Goal: Communication & Community: Ask a question

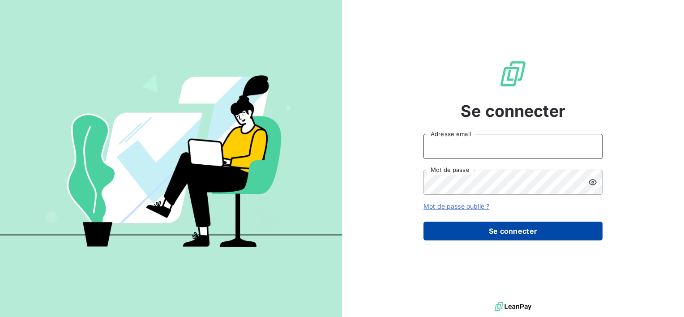
type input "[EMAIL_ADDRESS][DOMAIN_NAME]"
click at [510, 231] on button "Se connecter" at bounding box center [512, 230] width 179 height 19
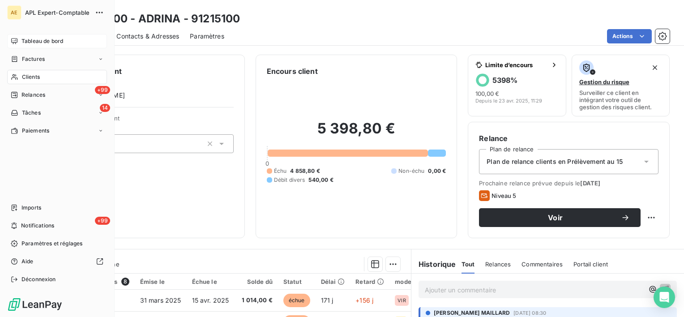
click at [32, 44] on span "Tableau de bord" at bounding box center [42, 41] width 42 height 8
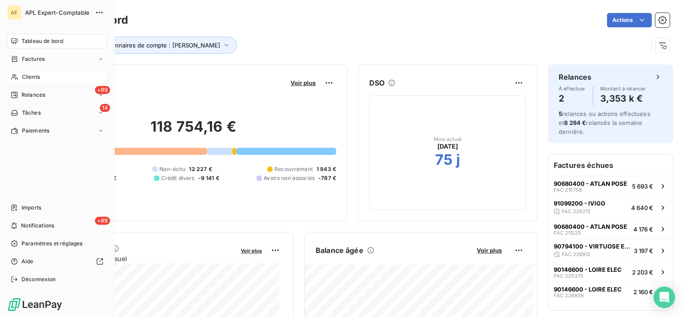
click at [19, 79] on div "Clients" at bounding box center [57, 77] width 100 height 14
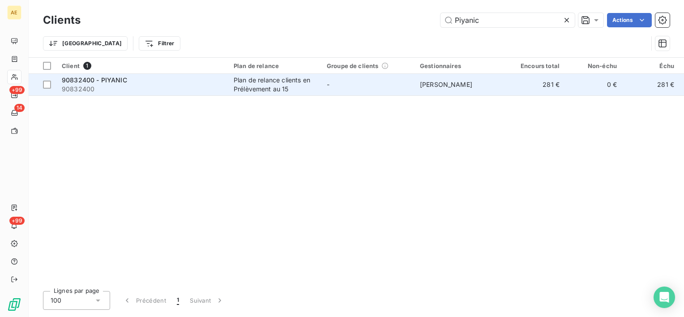
type input "Piyanic"
click at [98, 80] on span "90832400 - PIYANIC" at bounding box center [94, 80] width 65 height 8
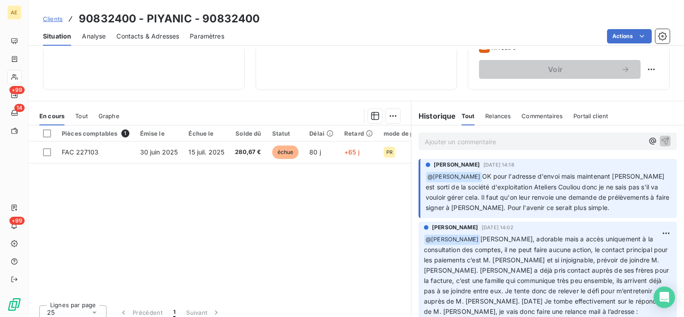
scroll to position [155, 0]
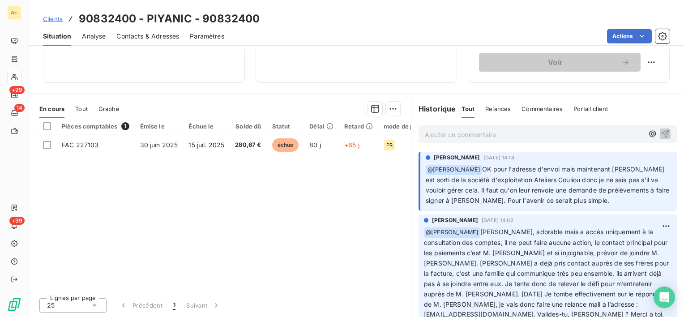
click at [488, 137] on p "Ajouter un commentaire ﻿" at bounding box center [534, 134] width 219 height 11
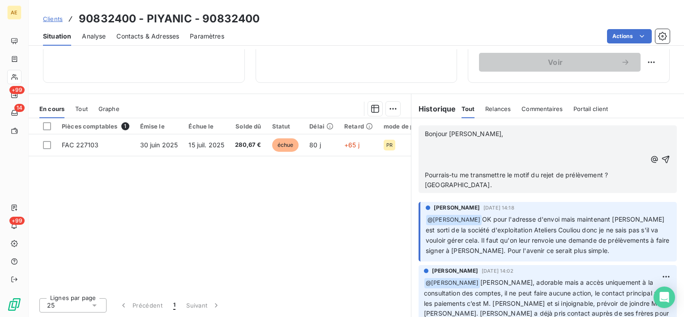
click at [425, 175] on span "Pourrais-tu me transmettre le motif du rejet de prélèvement ? [GEOGRAPHIC_DATA]." at bounding box center [517, 180] width 185 height 18
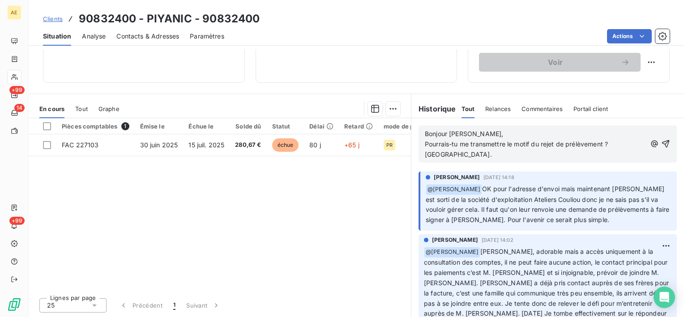
click at [631, 145] on div "Bonjour [PERSON_NAME], Pourrais-tu me transmettre le motif du rejet de prélèvem…" at bounding box center [548, 144] width 246 height 32
click at [630, 144] on p "Pourrais-tu me transmettre le motif du rejet de prélèvement ? [GEOGRAPHIC_DATA]." at bounding box center [535, 149] width 221 height 21
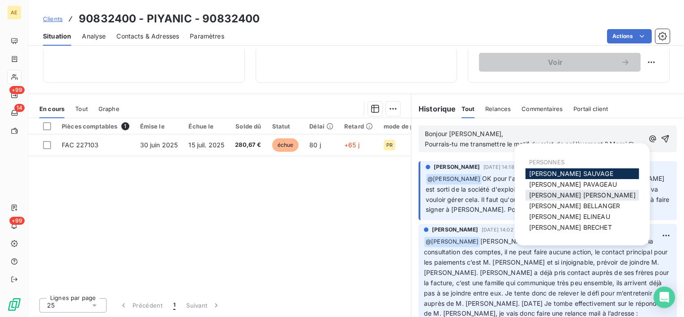
click at [567, 199] on span "[PERSON_NAME] MAILLARD" at bounding box center [582, 195] width 106 height 8
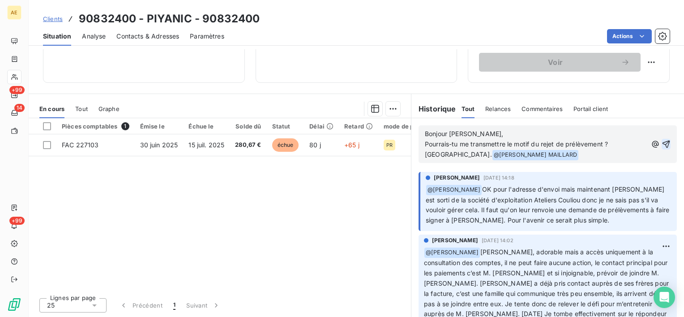
click at [662, 145] on icon "button" at bounding box center [666, 144] width 8 height 8
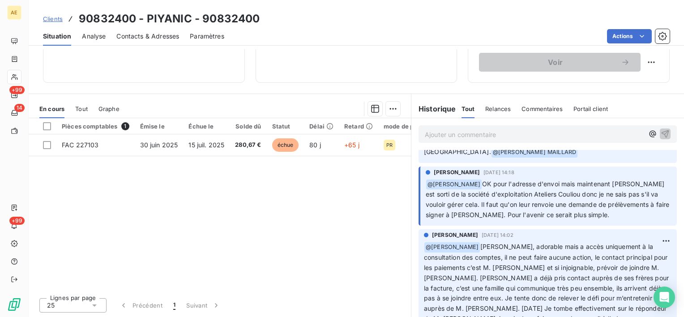
scroll to position [0, 0]
